Goal: Task Accomplishment & Management: Use online tool/utility

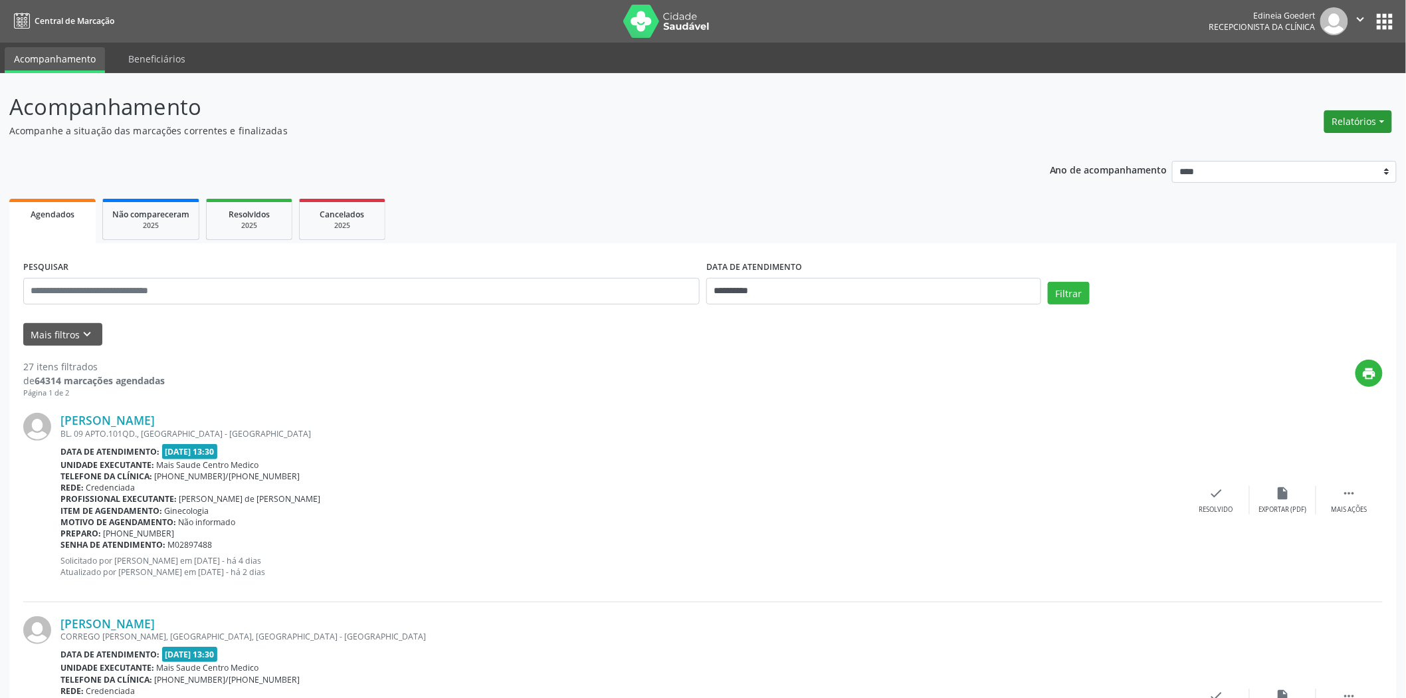
click at [1382, 114] on button "Relatórios" at bounding box center [1358, 121] width 68 height 23
click at [1330, 143] on link "Agendamentos" at bounding box center [1320, 149] width 143 height 19
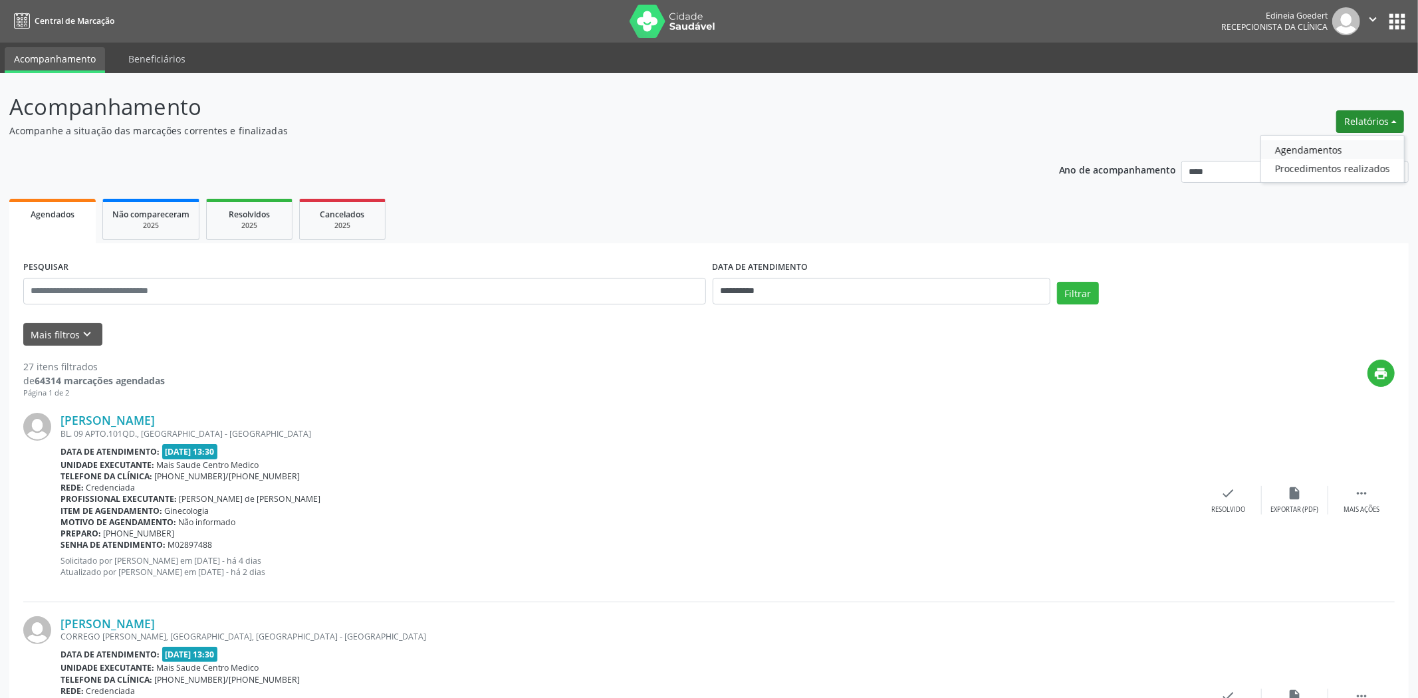
select select "*"
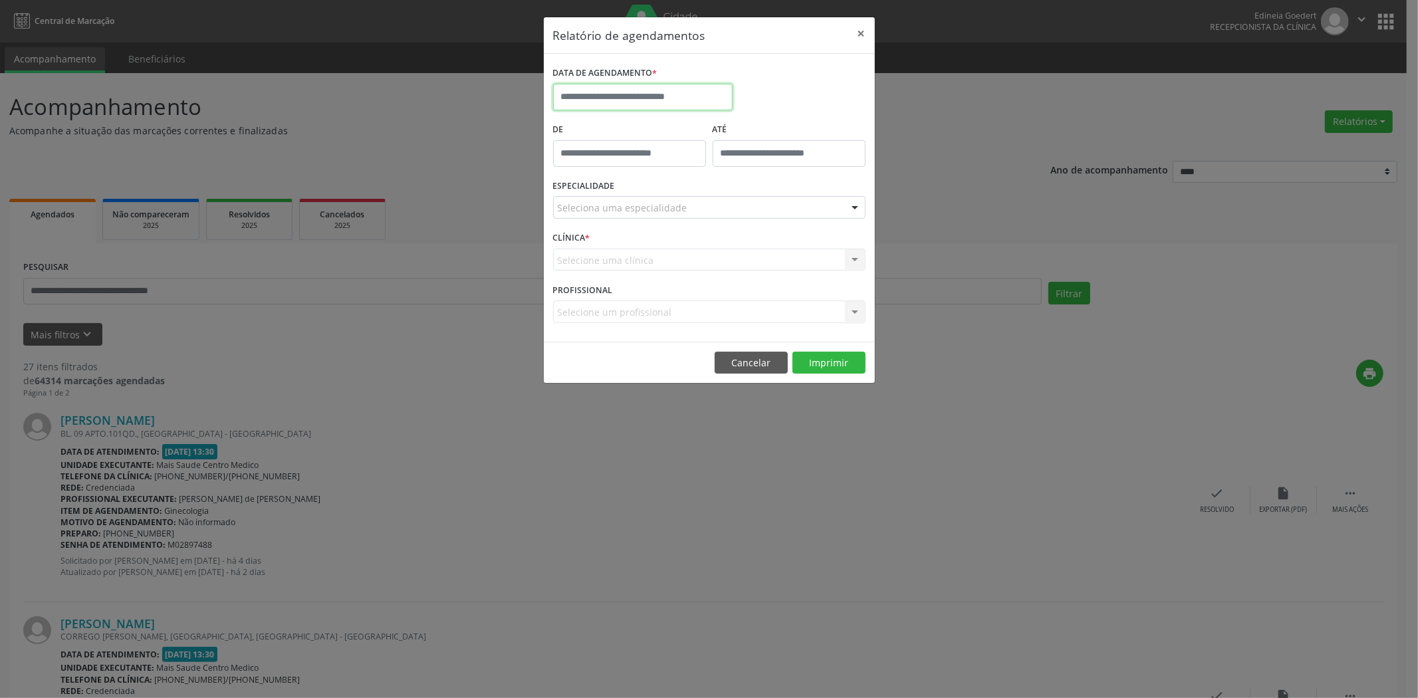
click at [704, 102] on input "text" at bounding box center [642, 97] width 179 height 27
click at [707, 274] on span "29" at bounding box center [713, 273] width 26 height 26
type input "**********"
click at [707, 274] on span "29" at bounding box center [713, 273] width 26 height 26
click at [705, 202] on div "Seleciona uma especialidade" at bounding box center [709, 207] width 312 height 23
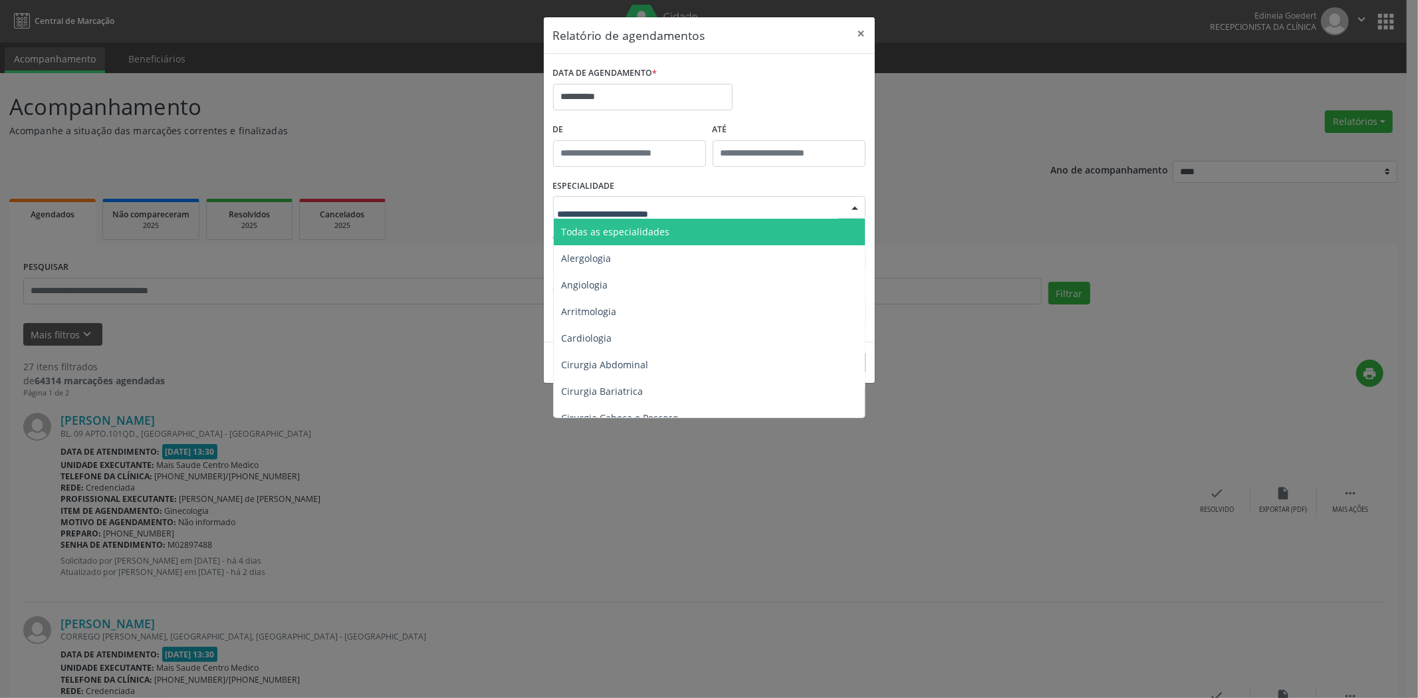
click at [694, 231] on span "Todas as especialidades" at bounding box center [710, 232] width 313 height 27
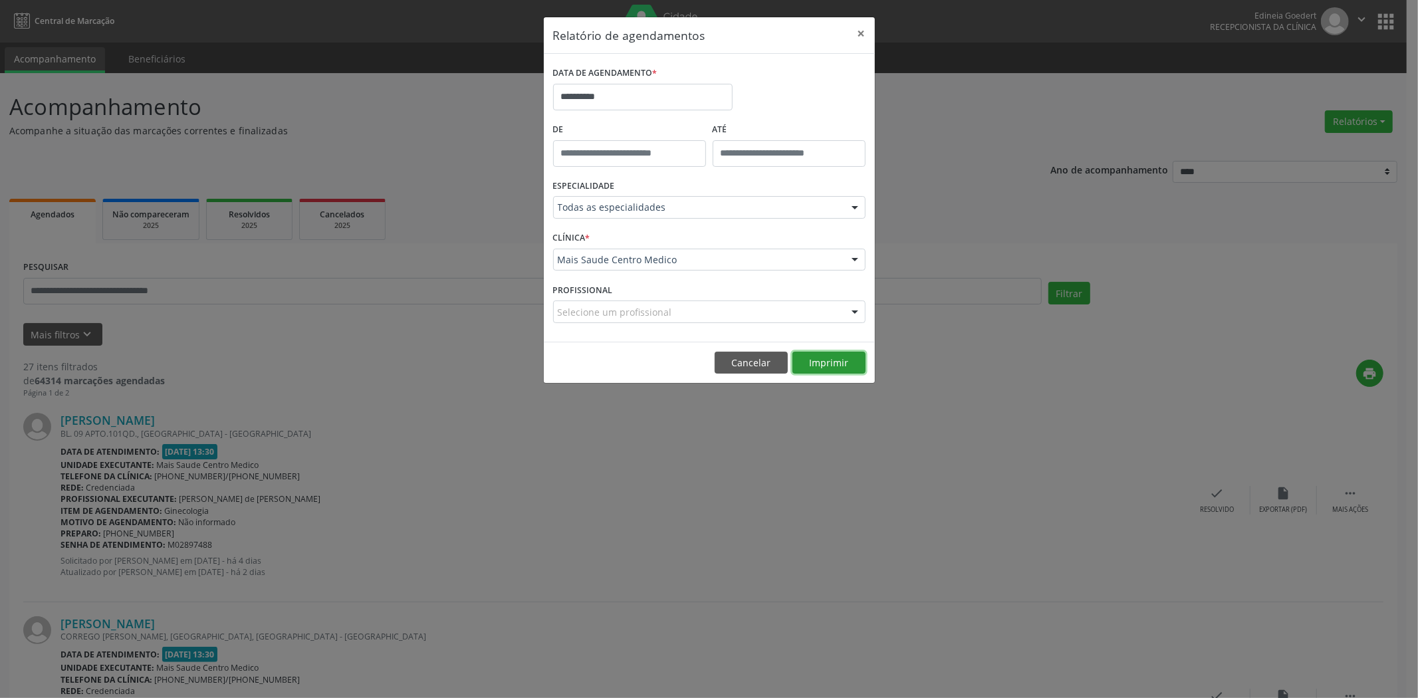
click at [806, 367] on button "Imprimir" at bounding box center [828, 363] width 73 height 23
